Goal: Task Accomplishment & Management: Use online tool/utility

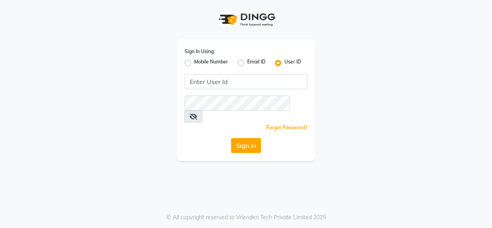
click at [194, 65] on label "Mobile Number" at bounding box center [211, 63] width 34 height 10
click at [194, 63] on input "Mobile Number" at bounding box center [196, 60] width 5 height 5
radio input "true"
radio input "false"
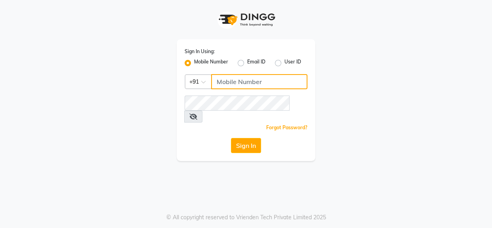
click at [231, 84] on input "Username" at bounding box center [259, 81] width 96 height 15
type input "9890898989"
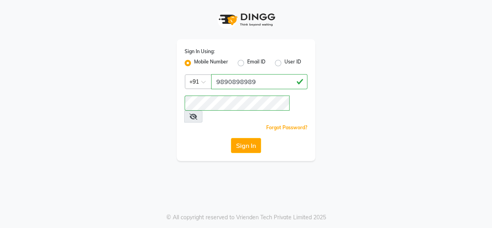
drag, startPoint x: 234, startPoint y: 137, endPoint x: 240, endPoint y: 139, distance: 6.0
click at [235, 138] on button "Sign In" at bounding box center [246, 145] width 30 height 15
